Goal: Communication & Community: Answer question/provide support

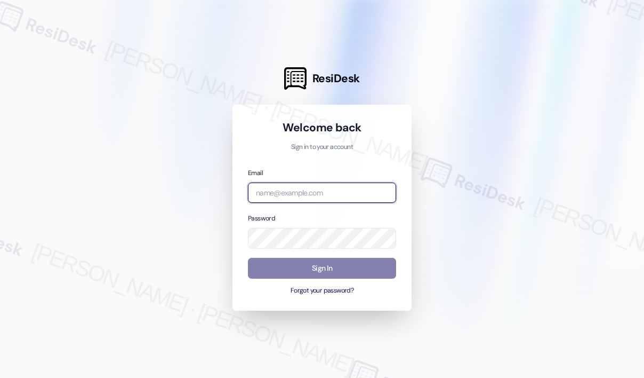
click at [316, 195] on input "email" at bounding box center [322, 192] width 148 height 21
type input "[EMAIL_ADDRESS][PERSON_NAME][DOMAIN_NAME]"
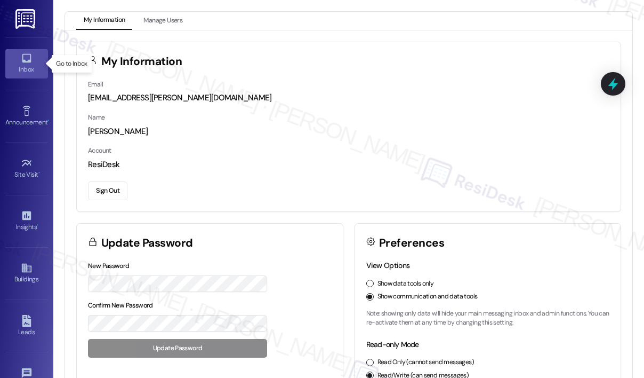
click at [28, 60] on icon at bounding box center [26, 58] width 9 height 9
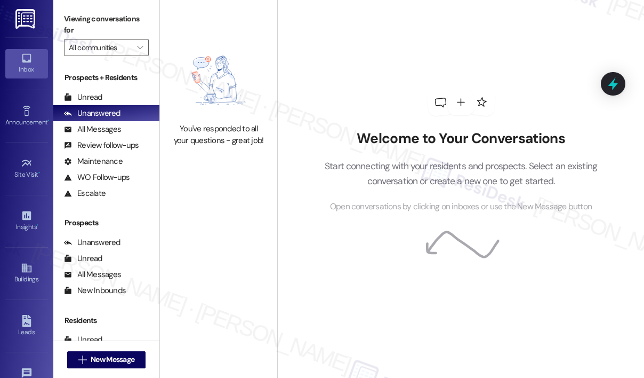
click at [235, 179] on div "You've responded to all your questions - great job!" at bounding box center [218, 94] width 117 height 189
click at [416, 36] on div "Welcome to Your Conversations Start connecting with your residents and prospect…" at bounding box center [461, 151] width 320 height 302
